Goal: Subscribe to service/newsletter

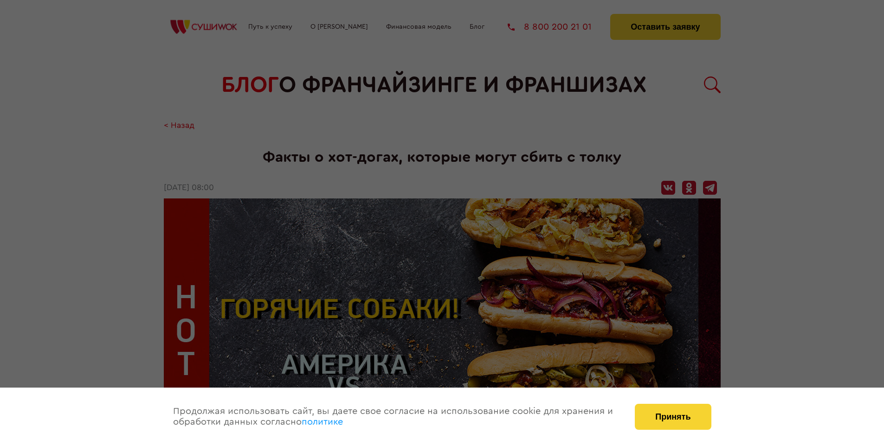
scroll to position [1155, 0]
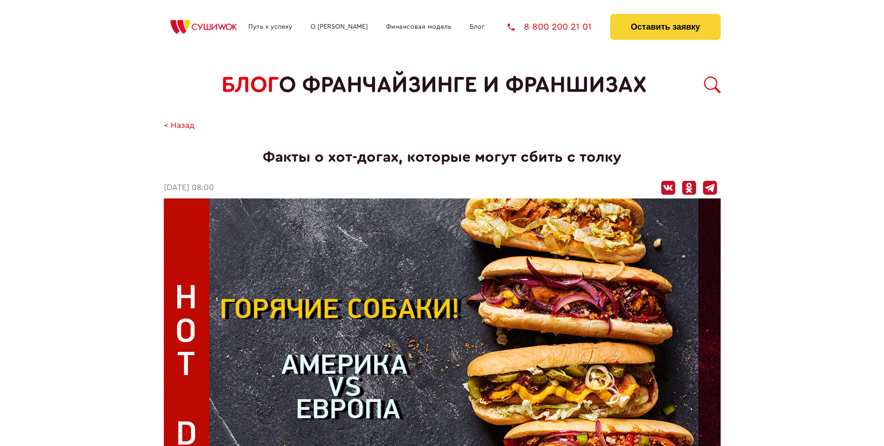
scroll to position [1155, 0]
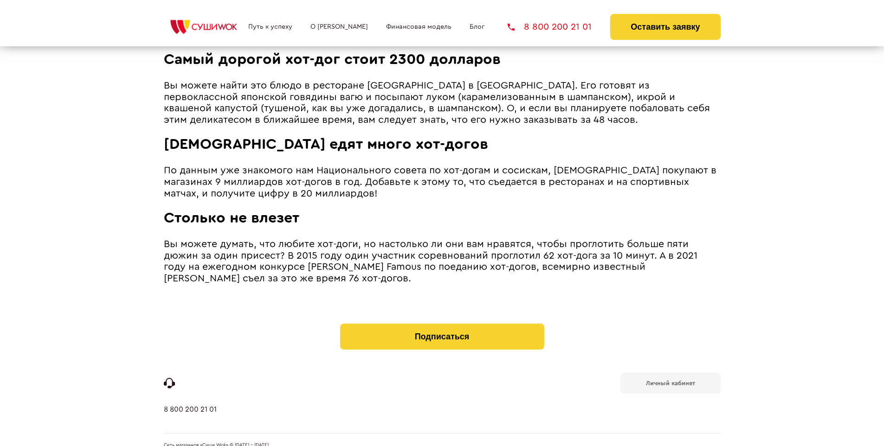
click at [670, 380] on b "Личный кабинет" at bounding box center [670, 383] width 49 height 6
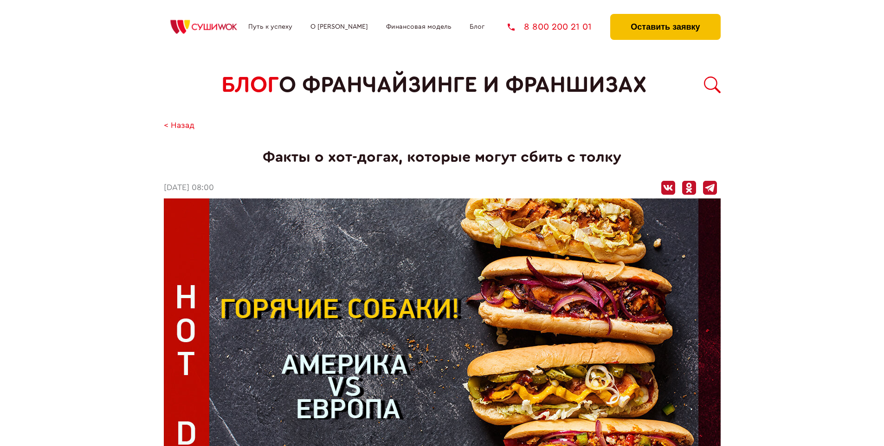
click at [665, 16] on button "Оставить заявку" at bounding box center [665, 27] width 110 height 26
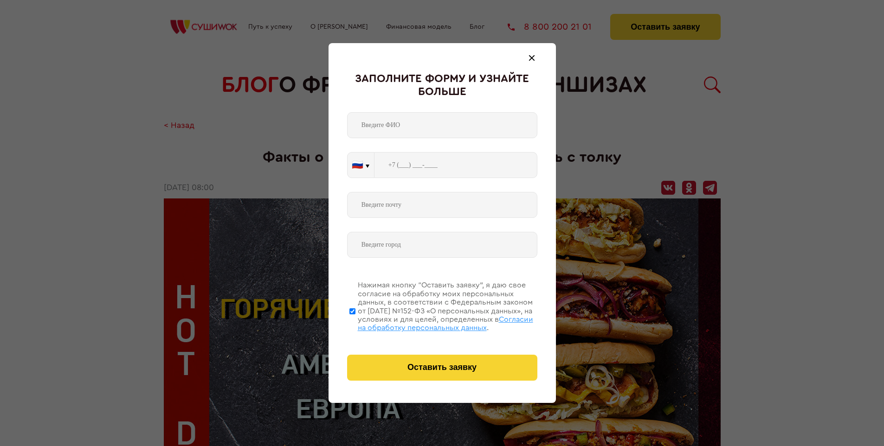
click at [430, 322] on span "Согласии на обработку персональных данных" at bounding box center [445, 324] width 175 height 16
click at [355, 322] on input "Нажимая кнопку “Оставить заявку”, я даю свое согласие на обработку моих персона…" at bounding box center [352, 311] width 6 height 74
checkbox input "false"
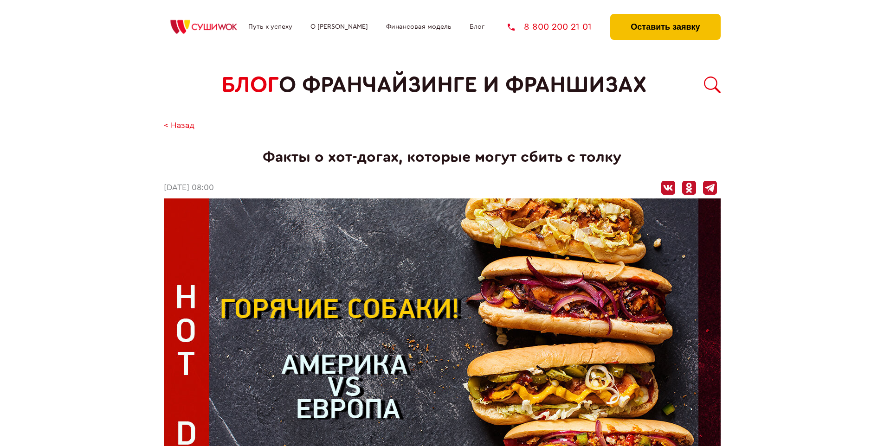
click at [665, 16] on button "Оставить заявку" at bounding box center [665, 27] width 110 height 26
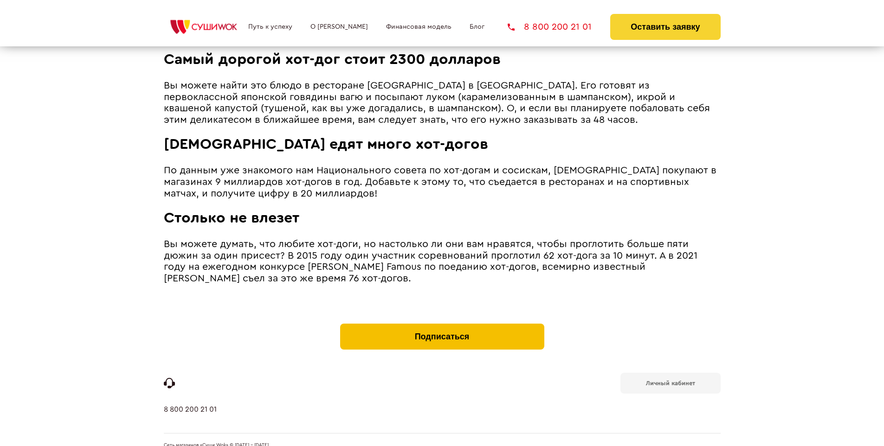
click at [442, 324] on button "Подписаться" at bounding box center [442, 337] width 204 height 26
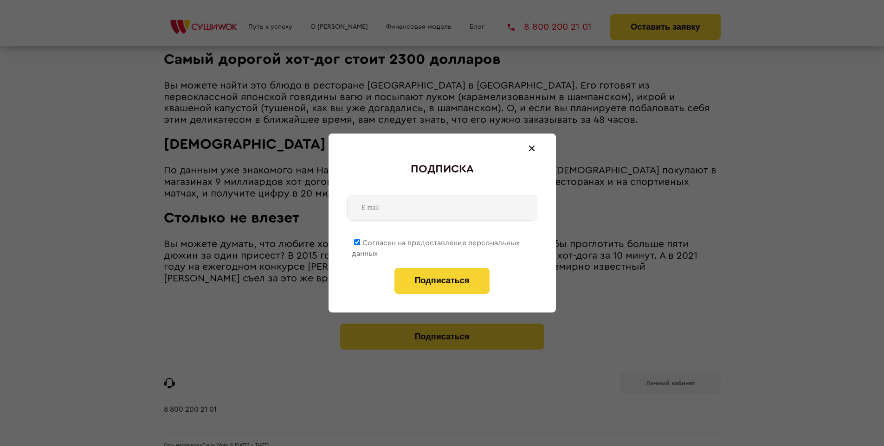
click at [436, 241] on span "Согласен на предоставление персональных данных" at bounding box center [436, 248] width 168 height 18
click at [360, 241] on input "Согласен на предоставление персональных данных" at bounding box center [357, 242] width 6 height 6
checkbox input "false"
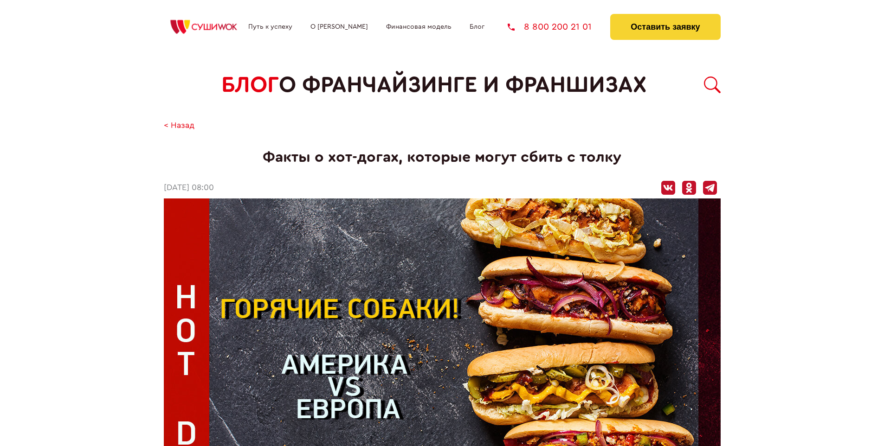
scroll to position [1155, 0]
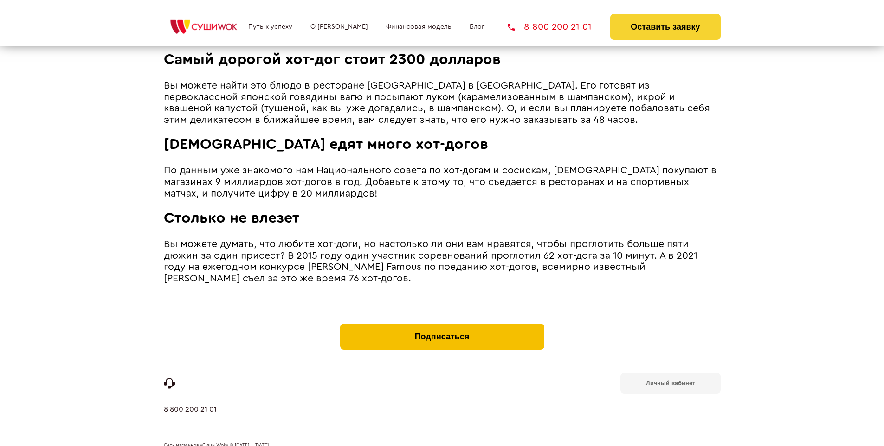
click at [442, 324] on button "Подписаться" at bounding box center [442, 337] width 204 height 26
